Goal: Go to known website: Access a specific website the user already knows

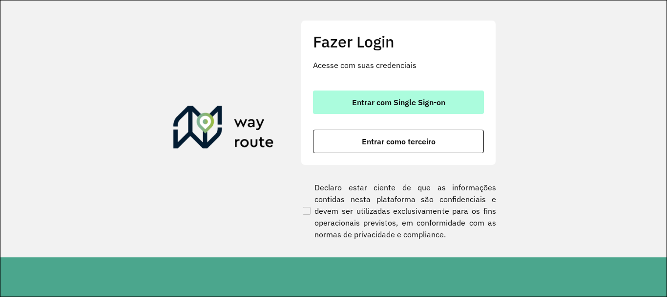
click at [363, 105] on span "Entrar com Single Sign-on" at bounding box center [398, 102] width 93 height 8
